Goal: Browse casually

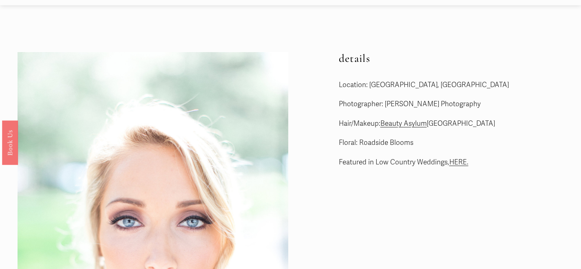
scroll to position [26, 0]
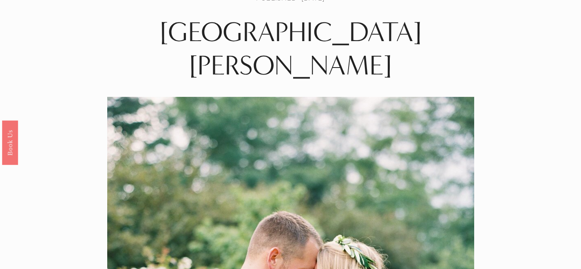
scroll to position [24, 0]
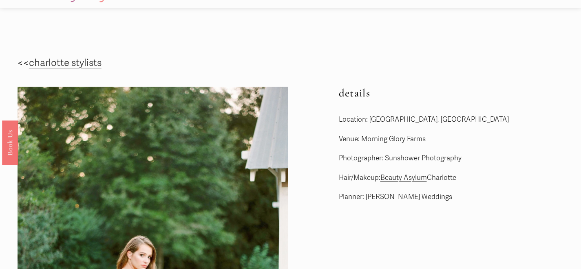
scroll to position [16, 0]
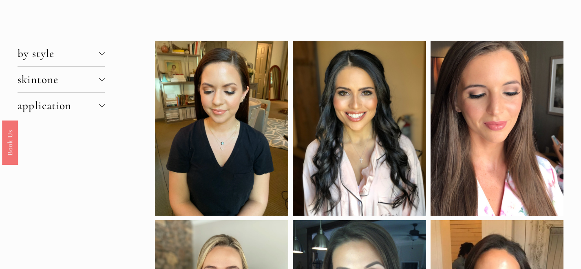
scroll to position [35, 0]
